Goal: Task Accomplishment & Management: Use online tool/utility

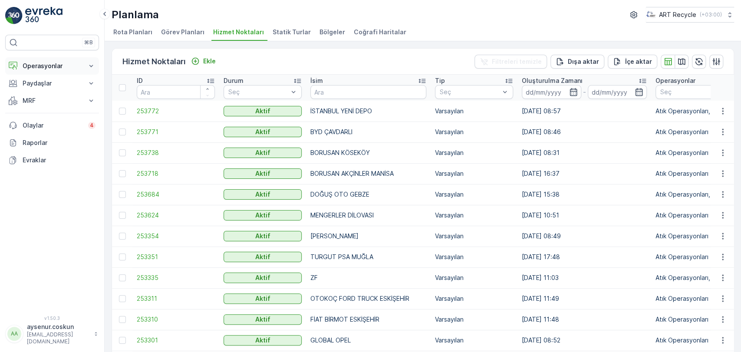
click at [53, 63] on p "Operasyonlar" at bounding box center [52, 66] width 59 height 9
drag, startPoint x: 51, startPoint y: 92, endPoint x: 88, endPoint y: 98, distance: 37.3
click at [51, 92] on link "Planlama" at bounding box center [59, 93] width 80 height 12
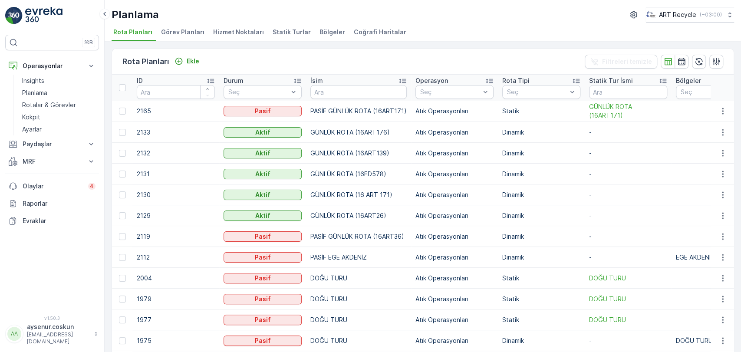
click at [241, 32] on span "Hizmet Noktaları" at bounding box center [238, 32] width 51 height 9
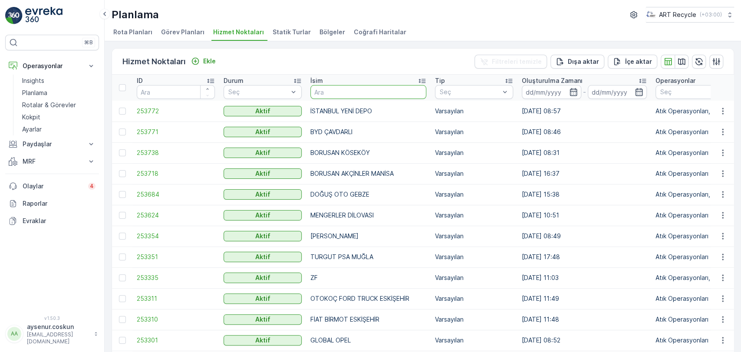
click at [330, 92] on input "text" at bounding box center [368, 92] width 116 height 14
type input "TAMAŞ"
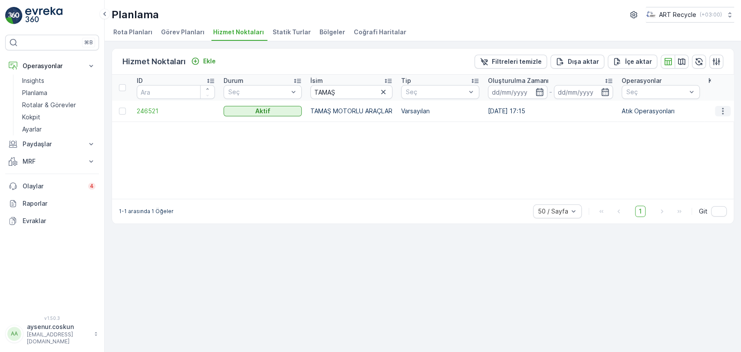
click at [720, 112] on icon "button" at bounding box center [722, 111] width 9 height 9
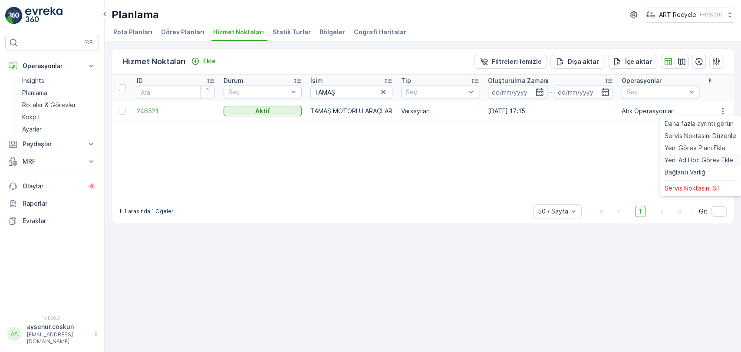
click at [701, 161] on span "Yeni Ad Hoc Görev Ekle" at bounding box center [699, 160] width 69 height 9
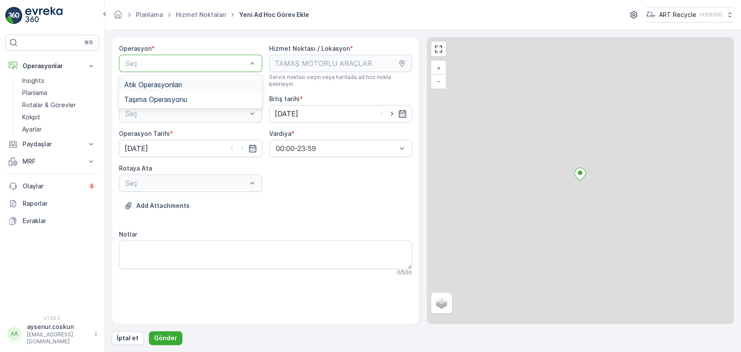
click at [200, 82] on div "Atık Operasyonları" at bounding box center [190, 85] width 133 height 8
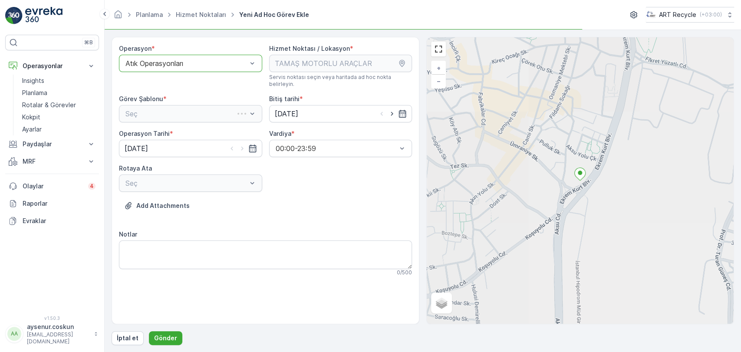
click at [191, 109] on div "Seç" at bounding box center [190, 113] width 143 height 17
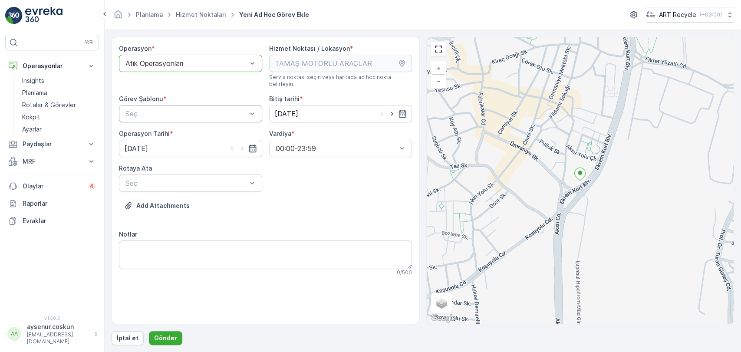
click at [188, 113] on div "Seç" at bounding box center [190, 113] width 143 height 17
click at [171, 128] on div "Atık Toplama" at bounding box center [190, 135] width 143 height 15
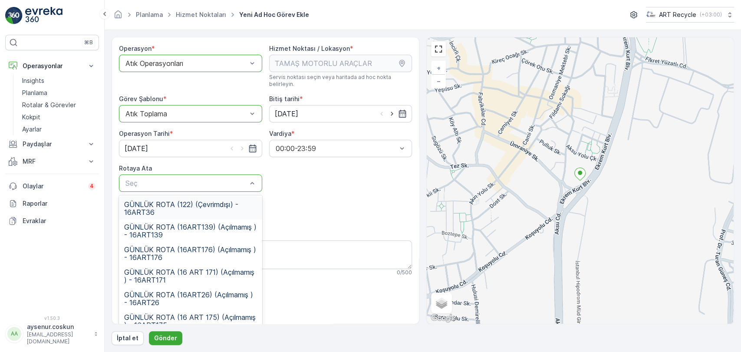
click at [198, 201] on span "GÜNLÜK ROTA (122) (Çevrimdışı) - 16ART36" at bounding box center [190, 209] width 133 height 16
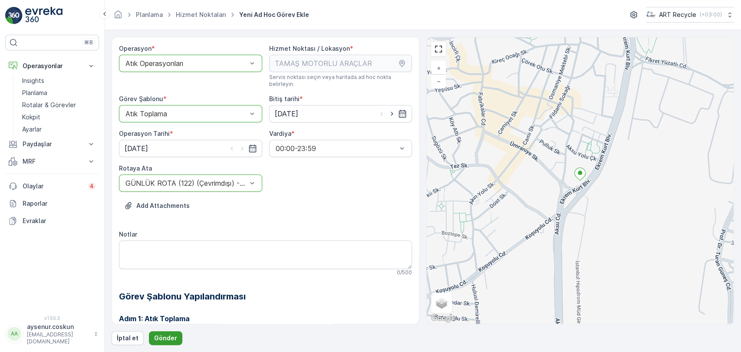
click at [165, 335] on p "Gönder" at bounding box center [165, 338] width 23 height 9
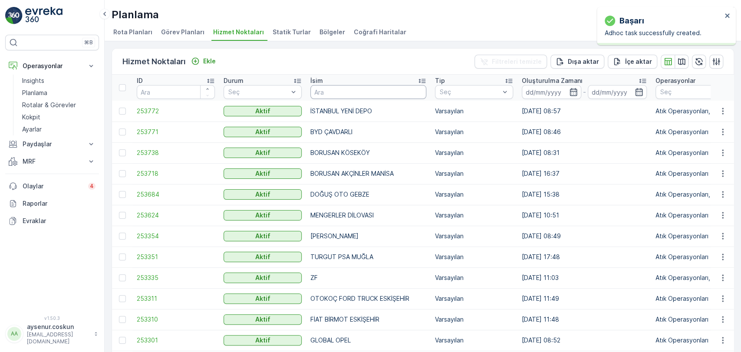
click at [333, 95] on input "text" at bounding box center [368, 92] width 116 height 14
type input "GÜLSOY"
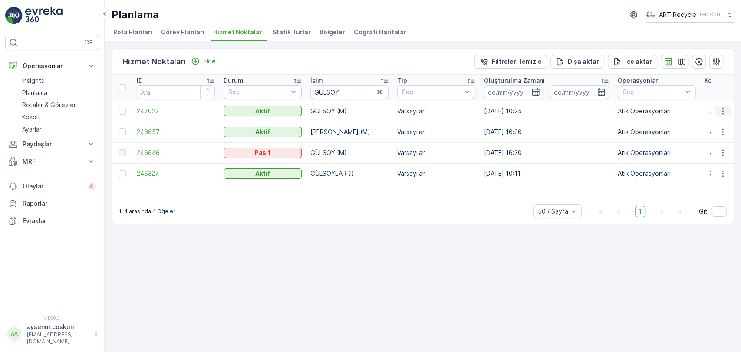
click at [721, 109] on icon "button" at bounding box center [722, 111] width 9 height 9
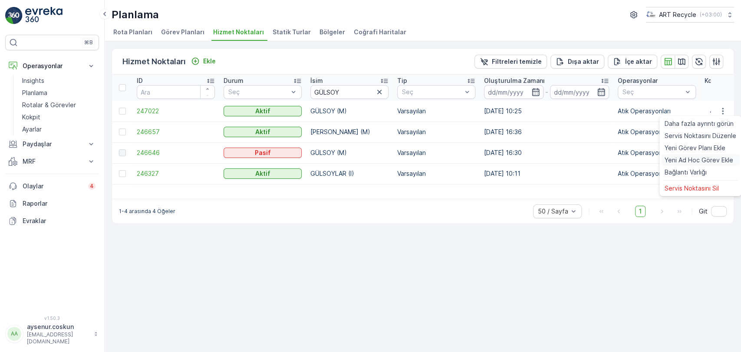
click at [702, 161] on span "Yeni Ad Hoc Görev Ekle" at bounding box center [699, 160] width 69 height 9
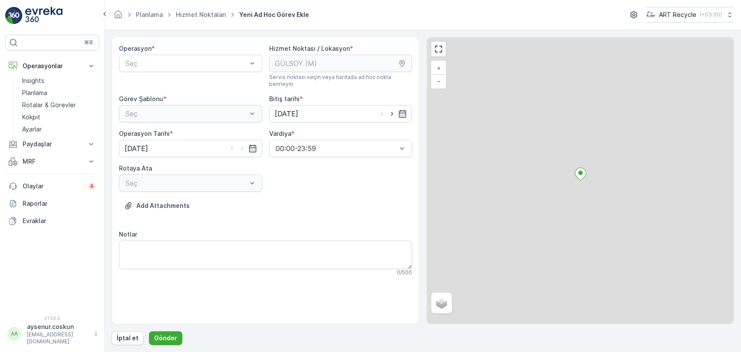
click at [194, 73] on div "Operasyon * Seç" at bounding box center [190, 65] width 143 height 43
click at [191, 70] on div "Seç" at bounding box center [190, 63] width 143 height 17
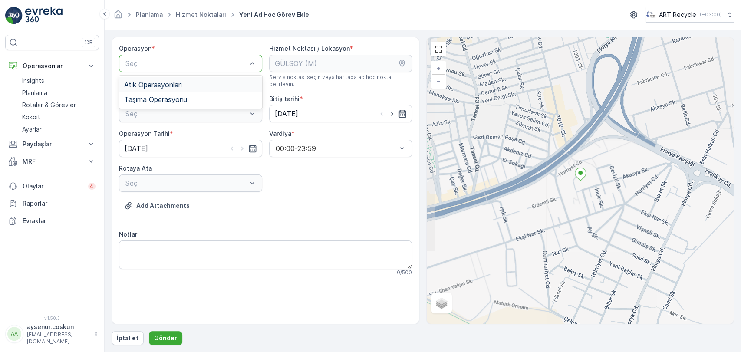
click at [180, 89] on div "Atık Operasyonları" at bounding box center [190, 84] width 143 height 15
click at [180, 128] on div "Atık Toplama" at bounding box center [190, 135] width 143 height 15
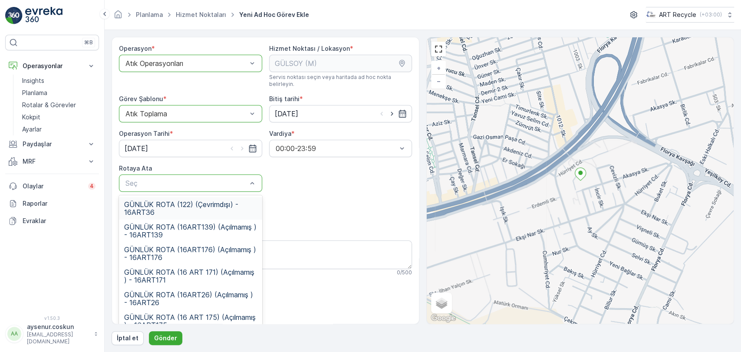
click at [190, 201] on span "GÜNLÜK ROTA (122) (Çevrimdışı) - 16ART36" at bounding box center [190, 209] width 133 height 16
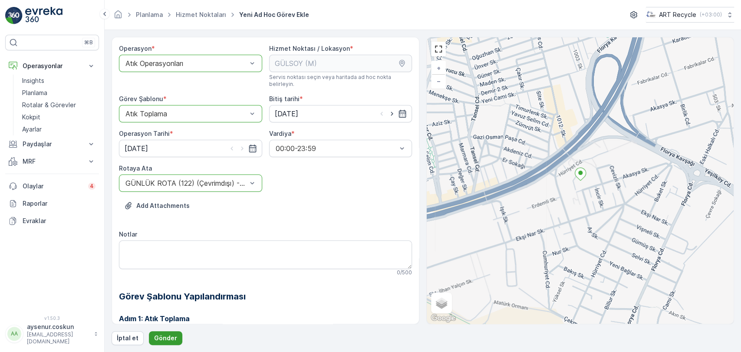
click at [161, 343] on button "Gönder" at bounding box center [165, 338] width 33 height 14
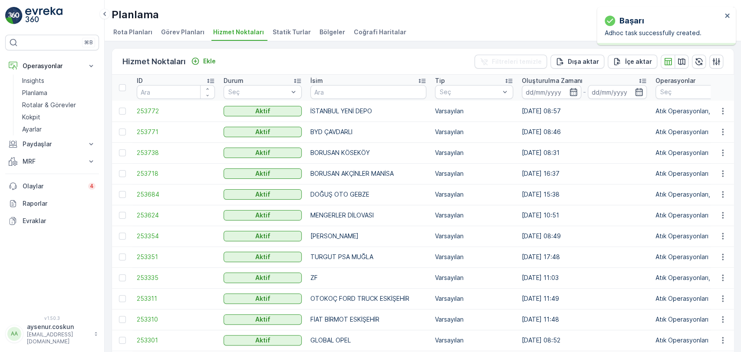
click at [31, 8] on img at bounding box center [43, 15] width 37 height 17
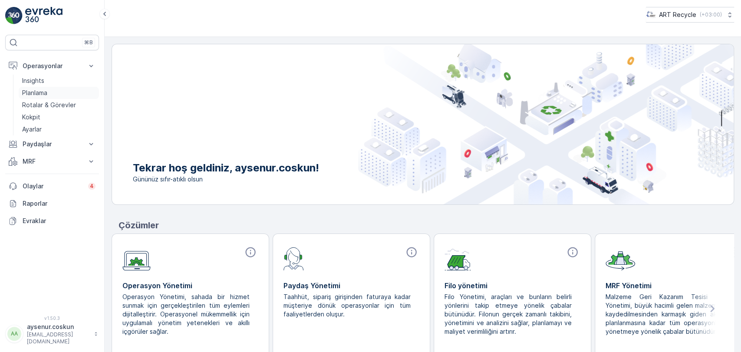
drag, startPoint x: 45, startPoint y: 92, endPoint x: 56, endPoint y: 89, distance: 10.9
click at [45, 92] on p "Planlama" at bounding box center [34, 93] width 25 height 9
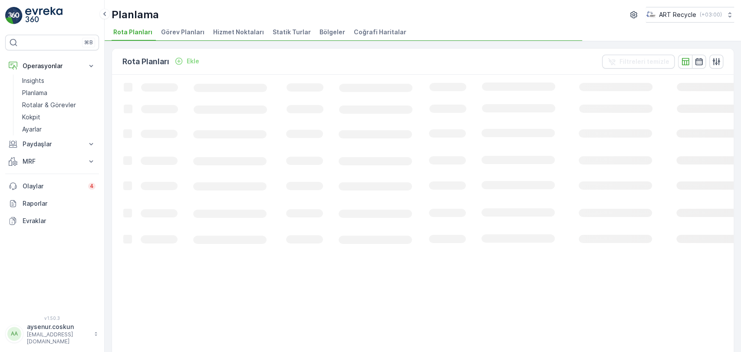
click at [239, 31] on span "Hizmet Noktaları" at bounding box center [238, 32] width 51 height 9
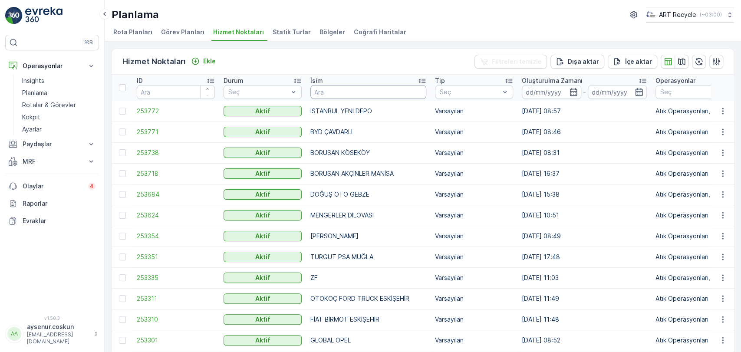
click at [325, 90] on input "text" at bounding box center [368, 92] width 116 height 14
type input "kuzen"
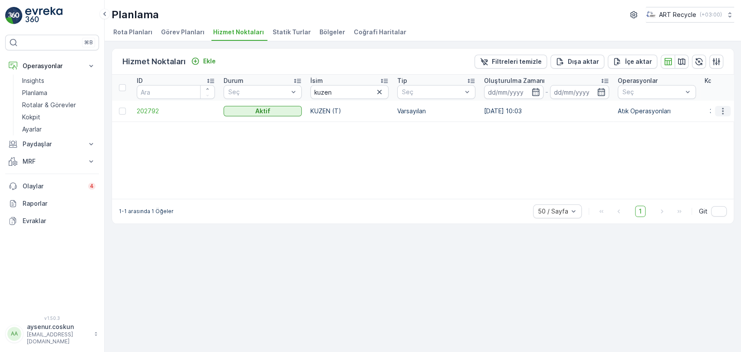
click at [719, 107] on button "button" at bounding box center [723, 111] width 16 height 10
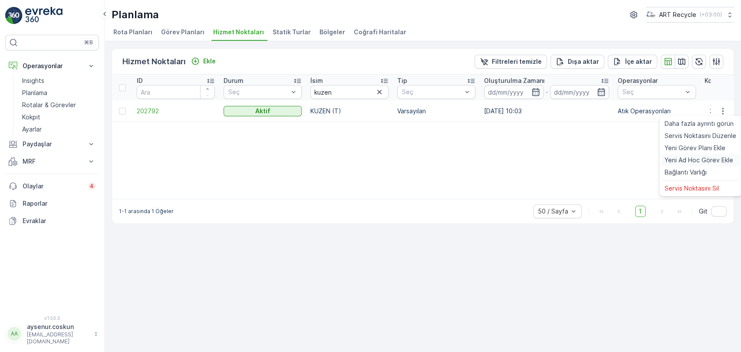
click at [703, 160] on span "Yeni Ad Hoc Görev Ekle" at bounding box center [699, 160] width 69 height 9
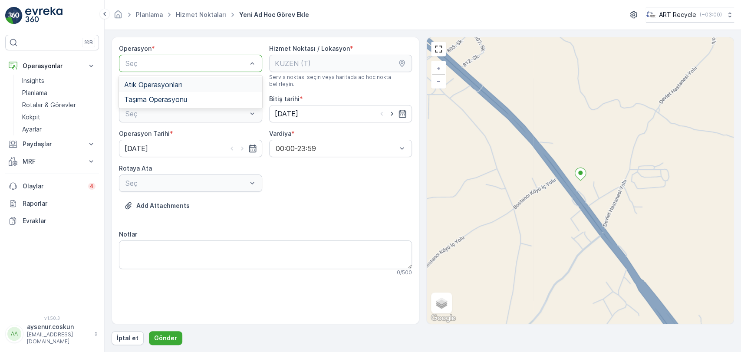
click at [194, 88] on div "Atık Operasyonları" at bounding box center [190, 84] width 143 height 15
click at [181, 113] on div "Seç" at bounding box center [190, 113] width 143 height 17
click at [175, 128] on div "Atık Toplama" at bounding box center [190, 135] width 143 height 15
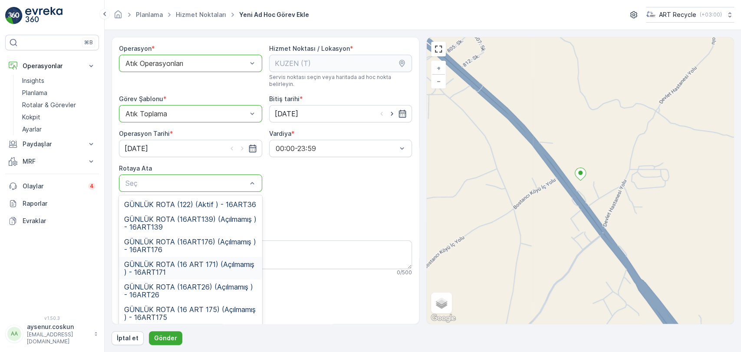
click at [194, 268] on span "GÜNLÜK ROTA (16 ART 171) (Açılmamış ) - 16ART171" at bounding box center [190, 268] width 133 height 16
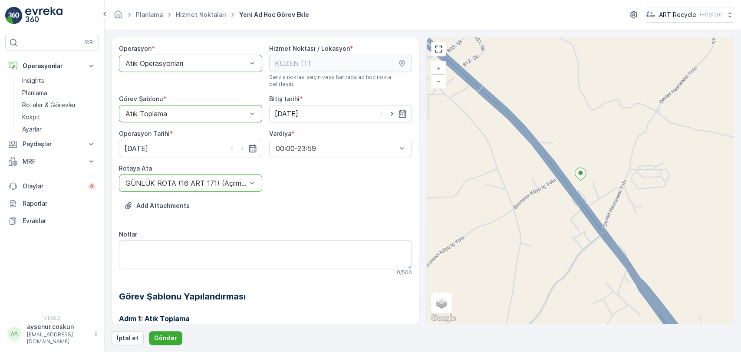
click at [162, 345] on form "Operasyon * option Atık Operasyonları, selected. Atık Operasyonları Hizmet Nokt…" at bounding box center [423, 191] width 636 height 322
click at [164, 340] on p "Gönder" at bounding box center [165, 338] width 23 height 9
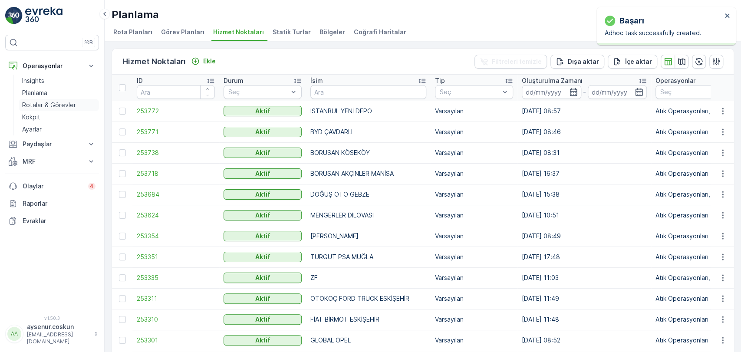
click at [73, 105] on p "Rotalar & Görevler" at bounding box center [49, 105] width 54 height 9
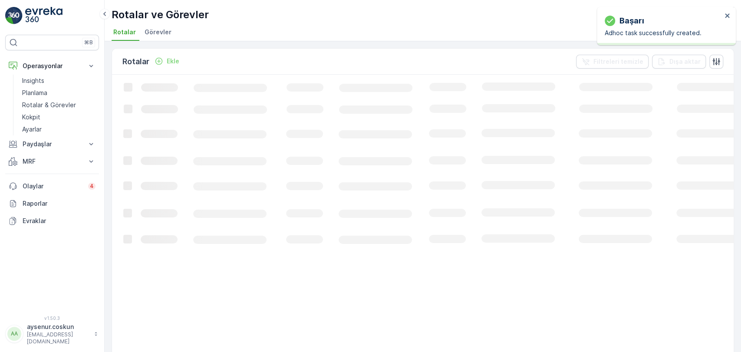
click at [159, 33] on span "Görevler" at bounding box center [158, 32] width 27 height 9
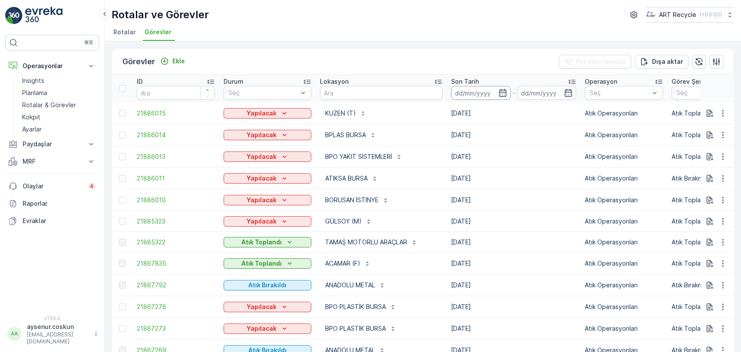
click at [464, 86] on input at bounding box center [480, 93] width 59 height 14
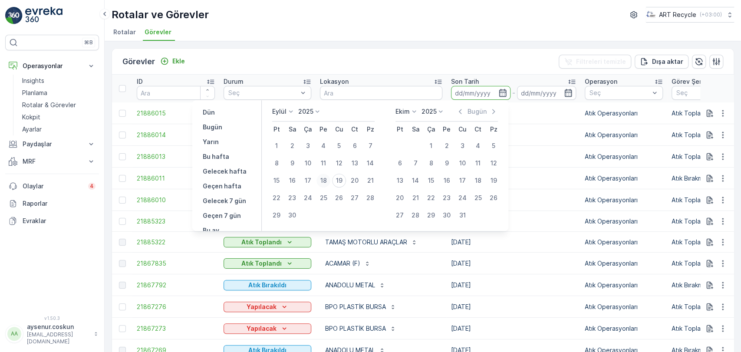
click at [323, 181] on div "18" at bounding box center [323, 181] width 14 height 14
type input "[DATE]"
click at [323, 181] on div "18" at bounding box center [323, 181] width 14 height 14
type input "[DATE]"
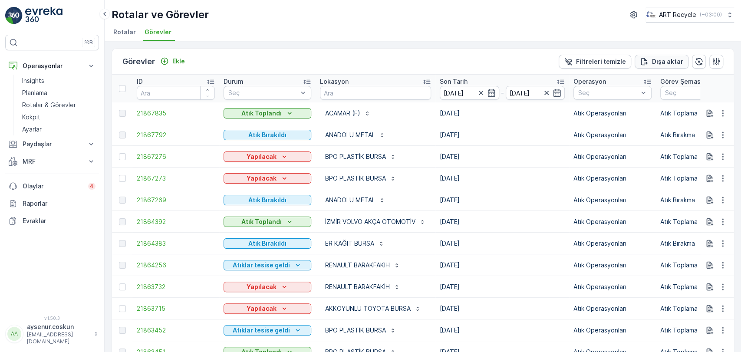
click at [670, 60] on p "Dışa aktar" at bounding box center [667, 61] width 31 height 9
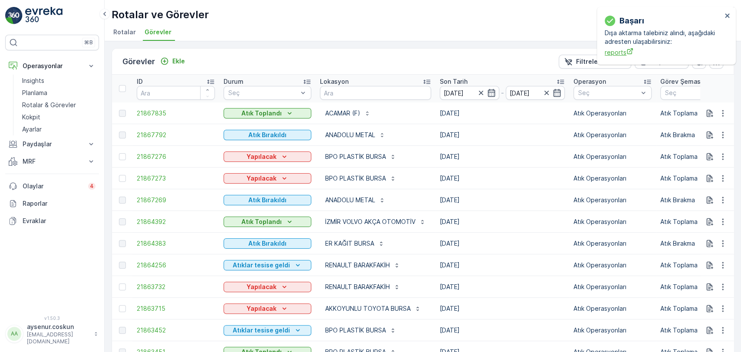
click at [613, 56] on span "reports" at bounding box center [663, 52] width 117 height 9
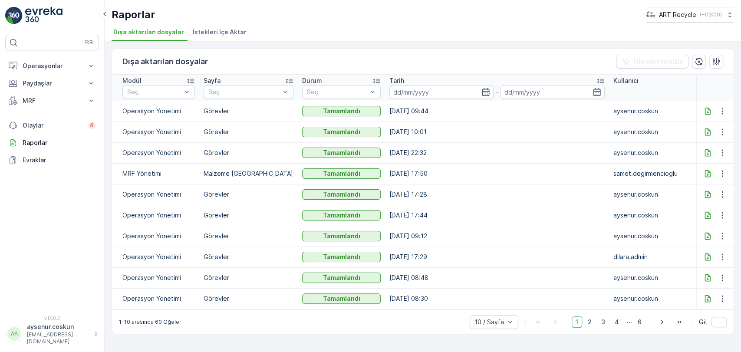
click at [709, 109] on icon at bounding box center [708, 110] width 6 height 7
click at [54, 66] on p "Operasyonlar" at bounding box center [52, 66] width 59 height 9
click at [50, 82] on link "Insights" at bounding box center [59, 81] width 80 height 12
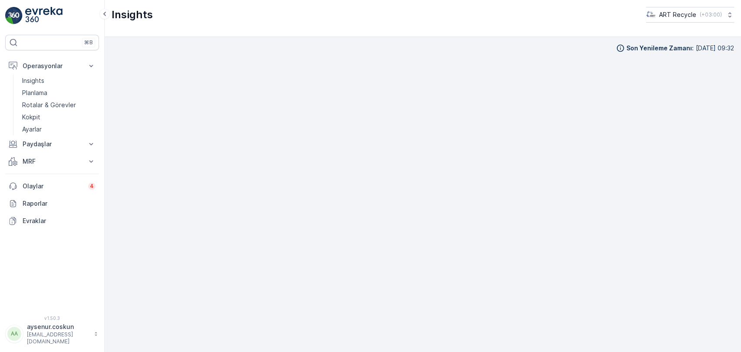
scroll to position [8, 0]
